Goal: Transaction & Acquisition: Purchase product/service

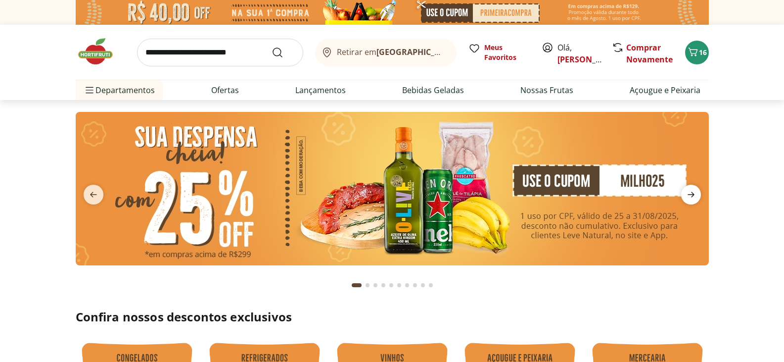
click at [691, 191] on icon "next" at bounding box center [691, 194] width 12 height 12
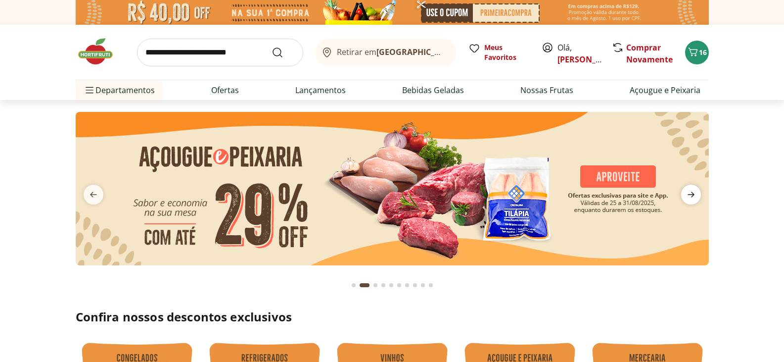
click at [691, 191] on icon "next" at bounding box center [691, 194] width 12 height 12
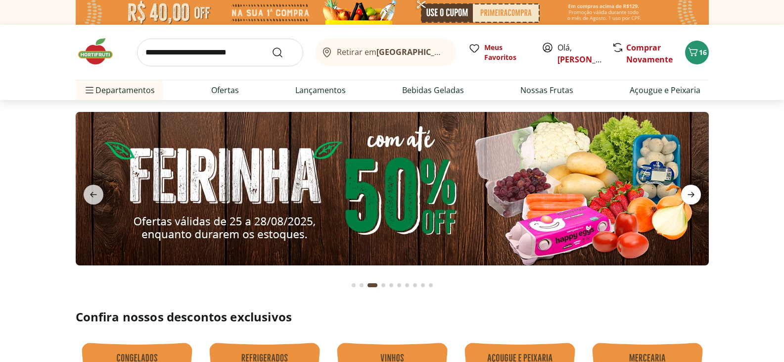
click at [691, 191] on icon "next" at bounding box center [691, 194] width 12 height 12
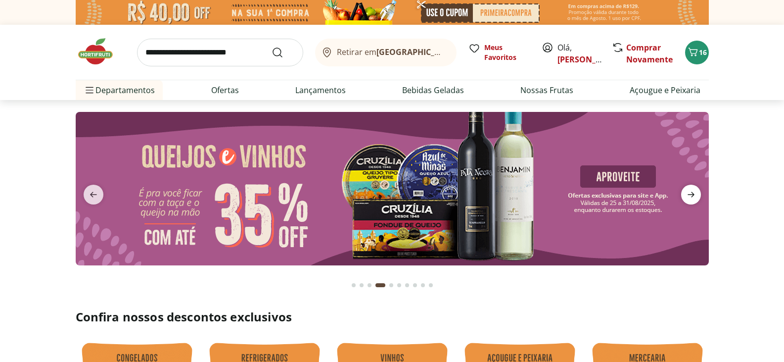
click at [690, 191] on icon "next" at bounding box center [691, 194] width 12 height 12
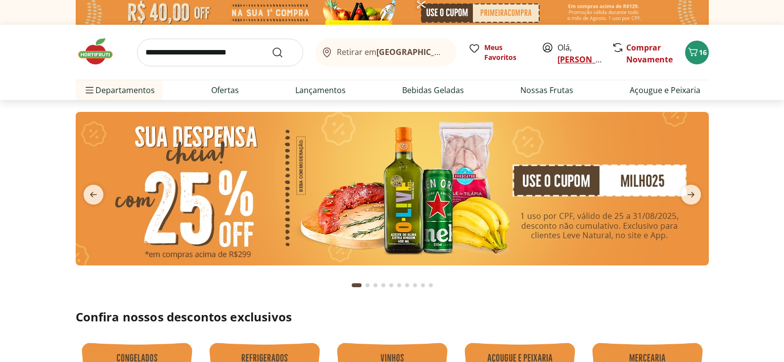
click at [576, 56] on link "[PERSON_NAME]" at bounding box center [589, 59] width 64 height 11
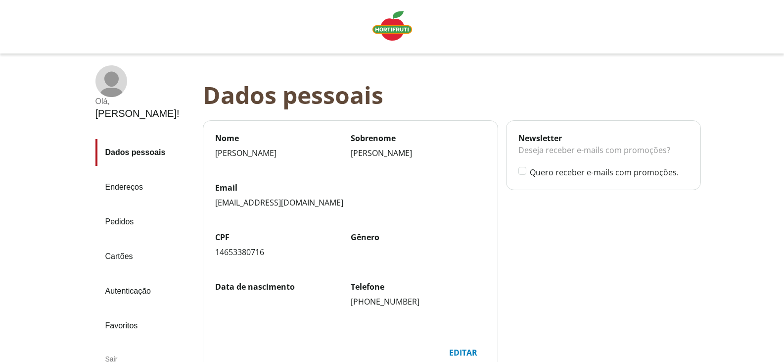
click at [395, 27] on img "Linha de sessão" at bounding box center [392, 26] width 40 height 30
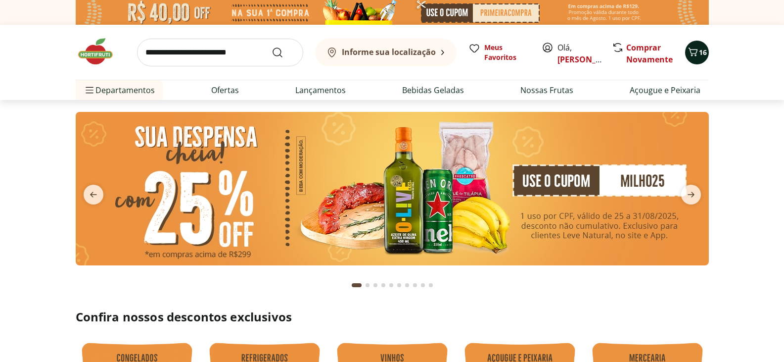
click at [699, 48] on span "16" at bounding box center [703, 51] width 8 height 9
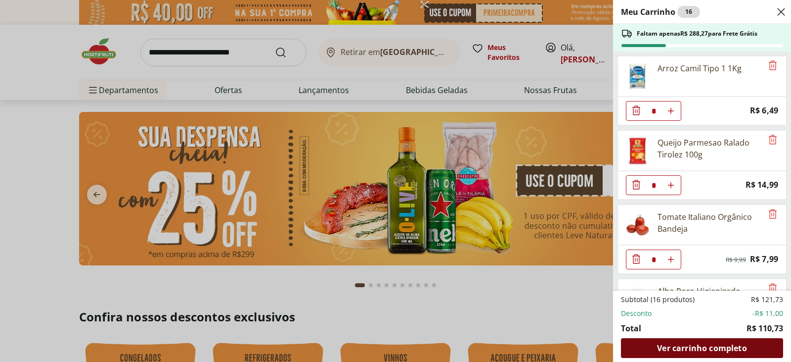
click at [708, 344] on span "Ver carrinho completo" at bounding box center [702, 348] width 90 height 8
